Goal: Transaction & Acquisition: Obtain resource

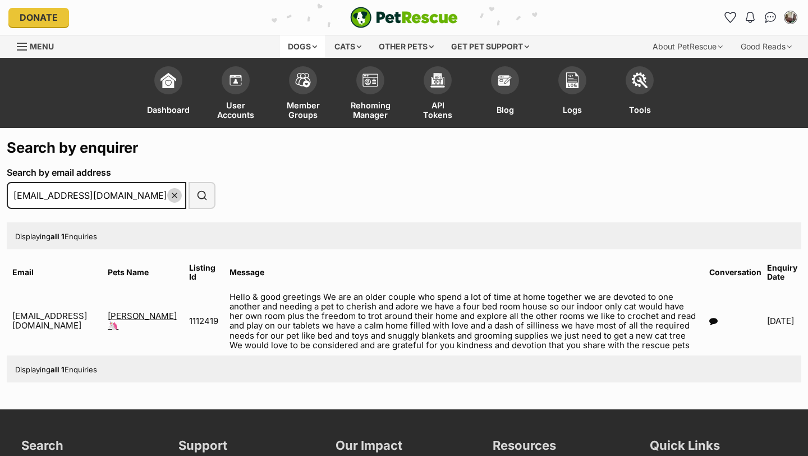
click at [301, 40] on div "Dogs" at bounding box center [302, 46] width 45 height 22
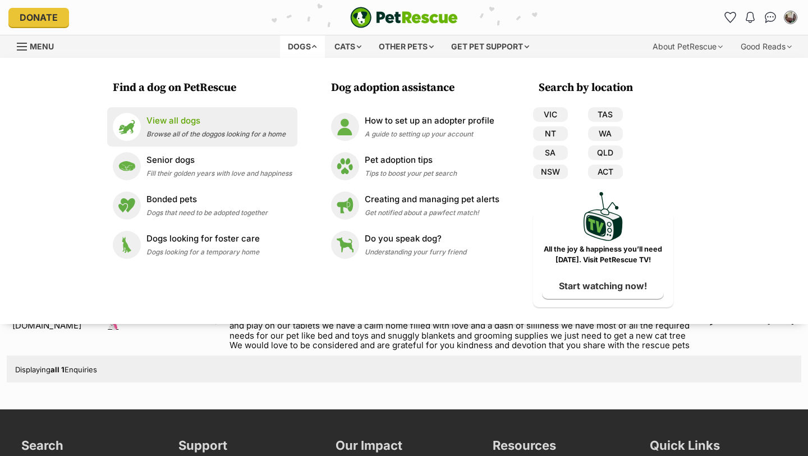
click at [185, 123] on p "View all dogs" at bounding box center [215, 120] width 139 height 13
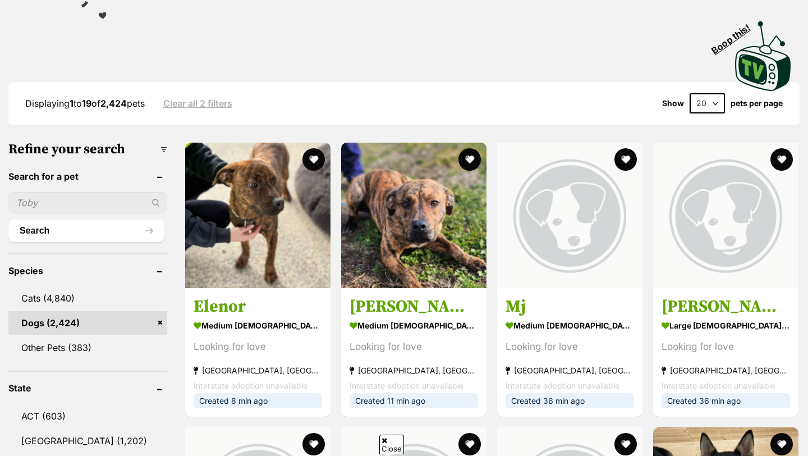
click at [29, 203] on input "text" at bounding box center [87, 202] width 159 height 21
type input "honey"
click at [8, 219] on button "Search" at bounding box center [86, 230] width 156 height 22
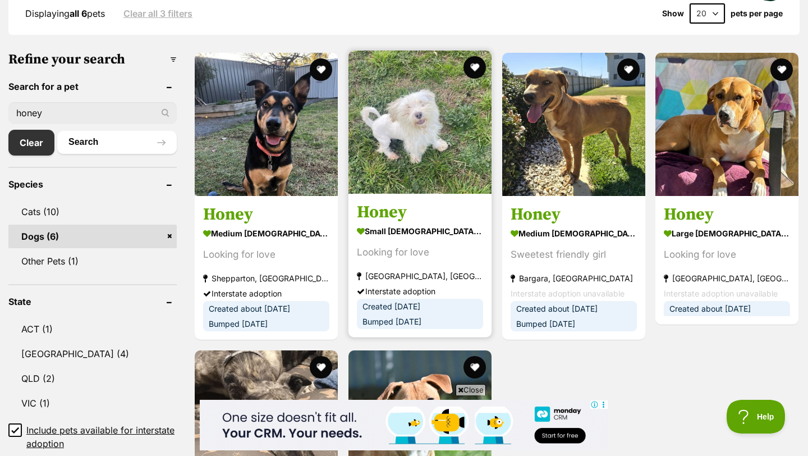
click at [426, 150] on img at bounding box center [419, 121] width 143 height 143
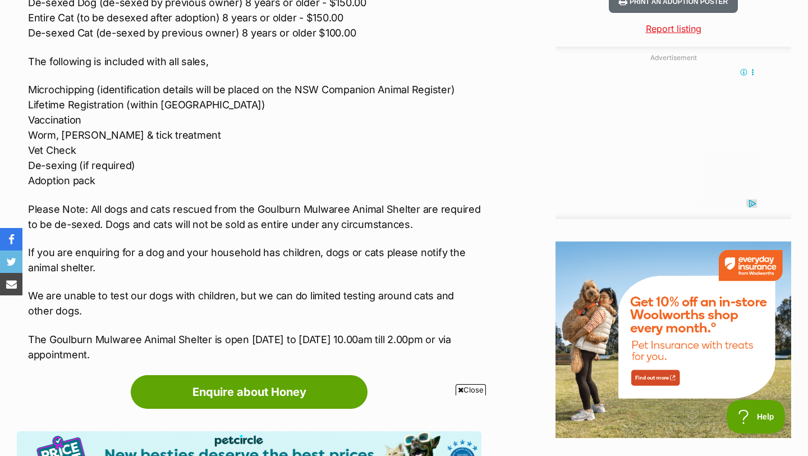
scroll to position [1682, 0]
